Goal: Navigation & Orientation: Understand site structure

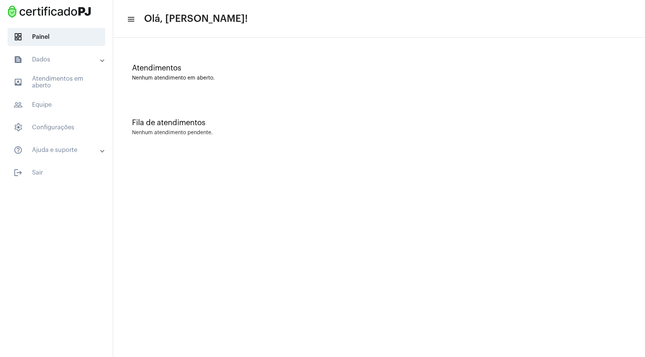
click at [54, 63] on mat-panel-title "text_snippet_outlined Dados" at bounding box center [57, 59] width 87 height 9
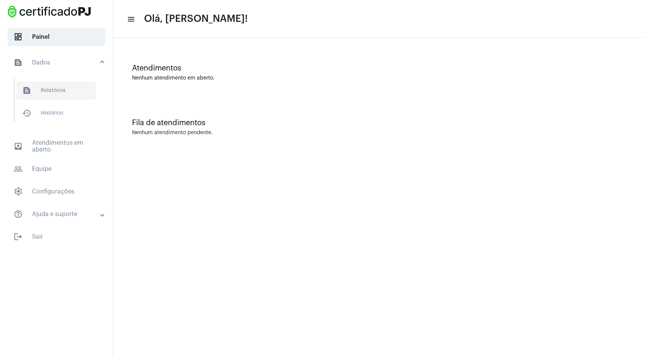
click at [55, 92] on span "text_snippet_outlined Relatórios" at bounding box center [56, 90] width 80 height 18
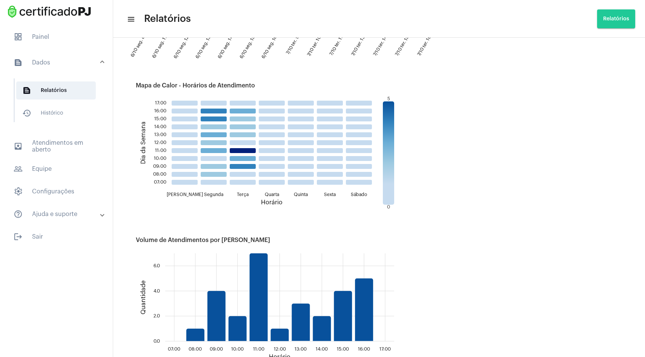
scroll to position [913, 0]
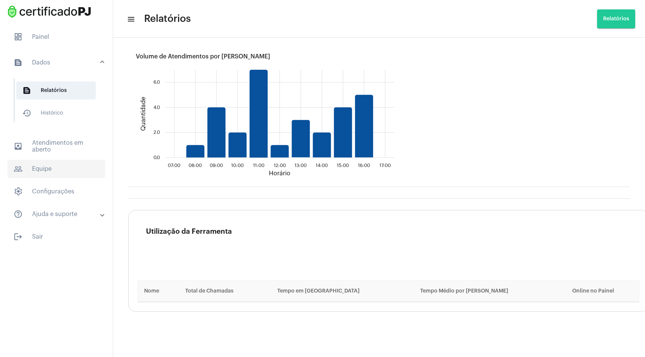
click at [55, 169] on span "people_outline Equipe" at bounding box center [57, 169] width 98 height 18
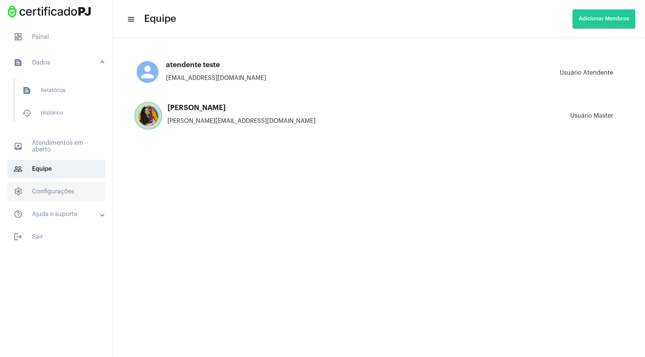
click at [56, 194] on span "settings Configurações" at bounding box center [57, 192] width 98 height 18
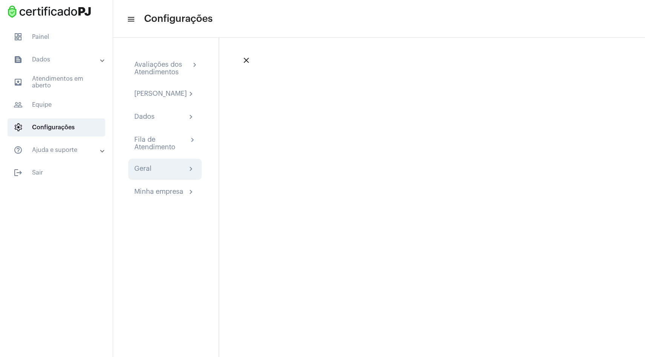
click at [151, 174] on div "Geral" at bounding box center [142, 169] width 17 height 9
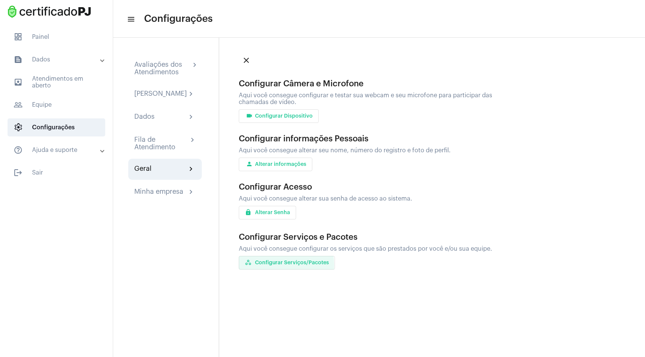
click at [276, 264] on span "workspaces_outlined Configurar Serviços/Pacotes" at bounding box center [287, 262] width 84 height 5
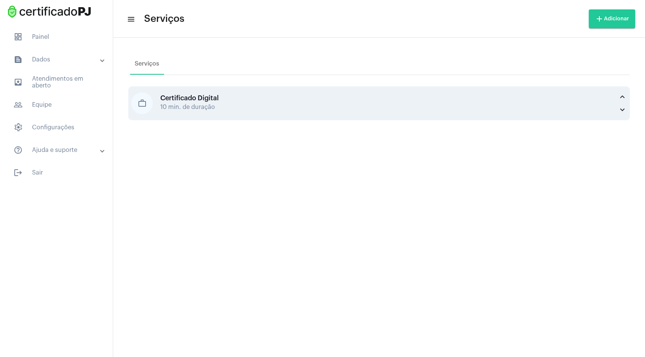
click at [199, 106] on div "10 min. de duração" at bounding box center [387, 107] width 454 height 7
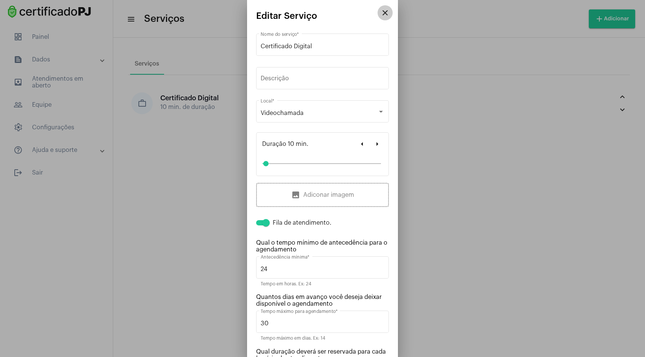
click at [381, 17] on mat-icon "close" at bounding box center [385, 12] width 9 height 9
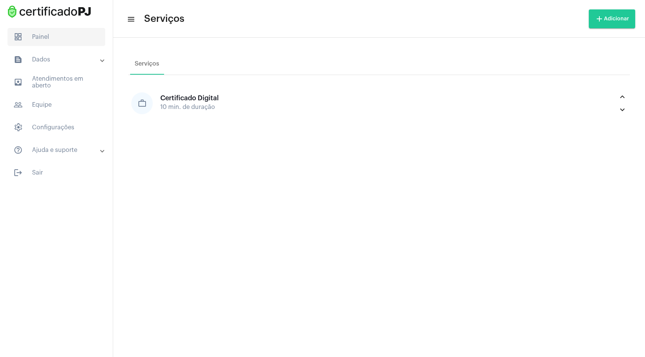
click at [80, 40] on span "dashboard Painel" at bounding box center [57, 37] width 98 height 18
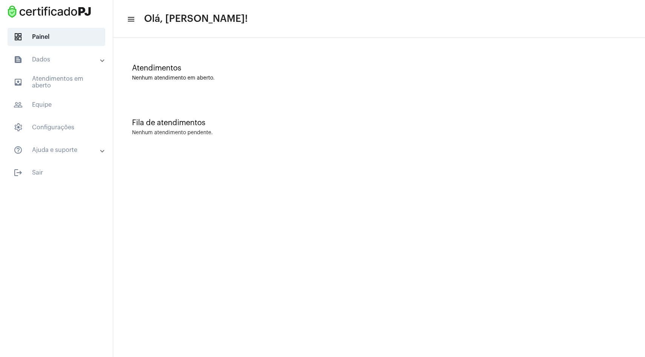
click at [70, 62] on mat-panel-title "text_snippet_outlined Dados" at bounding box center [57, 59] width 87 height 9
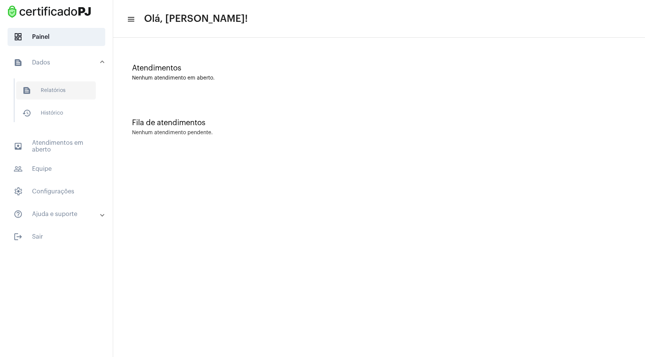
click at [69, 89] on span "text_snippet_outlined Relatórios" at bounding box center [56, 90] width 80 height 18
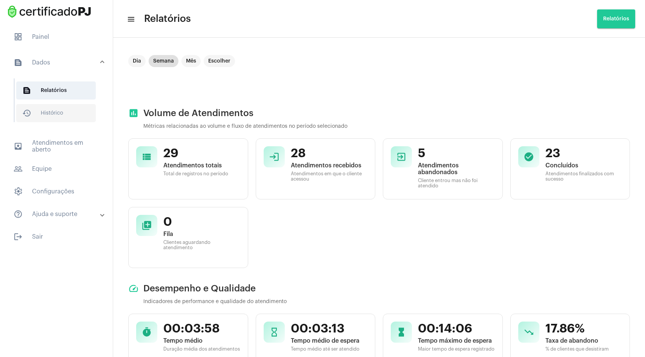
click at [69, 117] on span "history_outlined Histórico" at bounding box center [56, 113] width 80 height 18
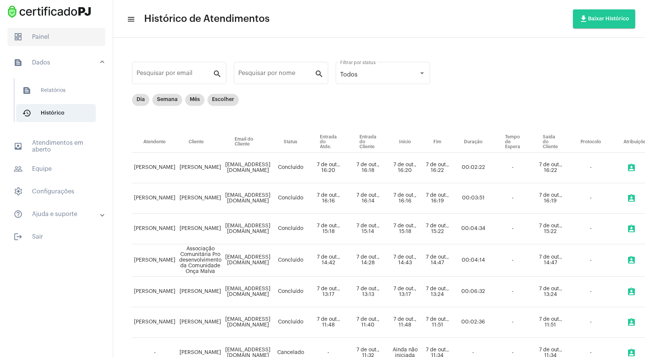
click at [42, 39] on span "dashboard Painel" at bounding box center [57, 37] width 98 height 18
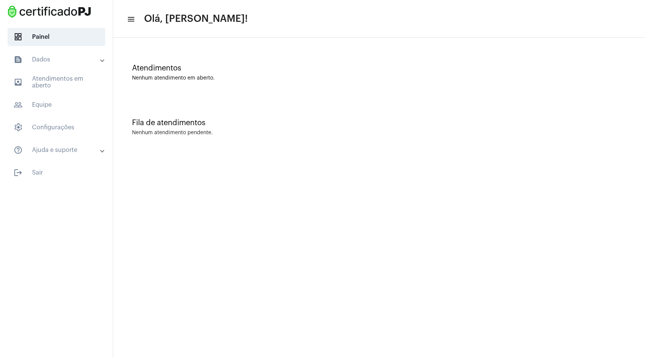
click at [47, 67] on mat-expansion-panel-header "text_snippet_outlined Dados" at bounding box center [59, 60] width 108 height 18
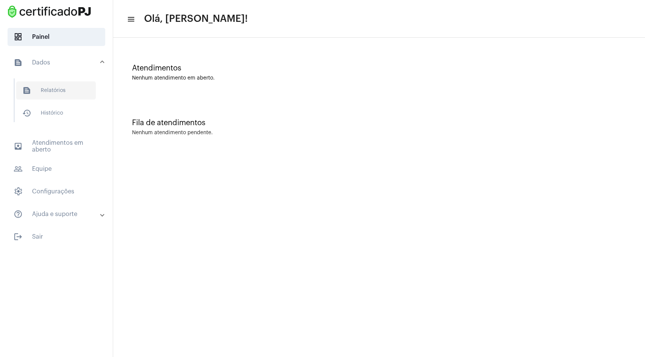
click at [49, 94] on span "text_snippet_outlined Relatórios" at bounding box center [56, 90] width 80 height 18
